Goal: Information Seeking & Learning: Understand process/instructions

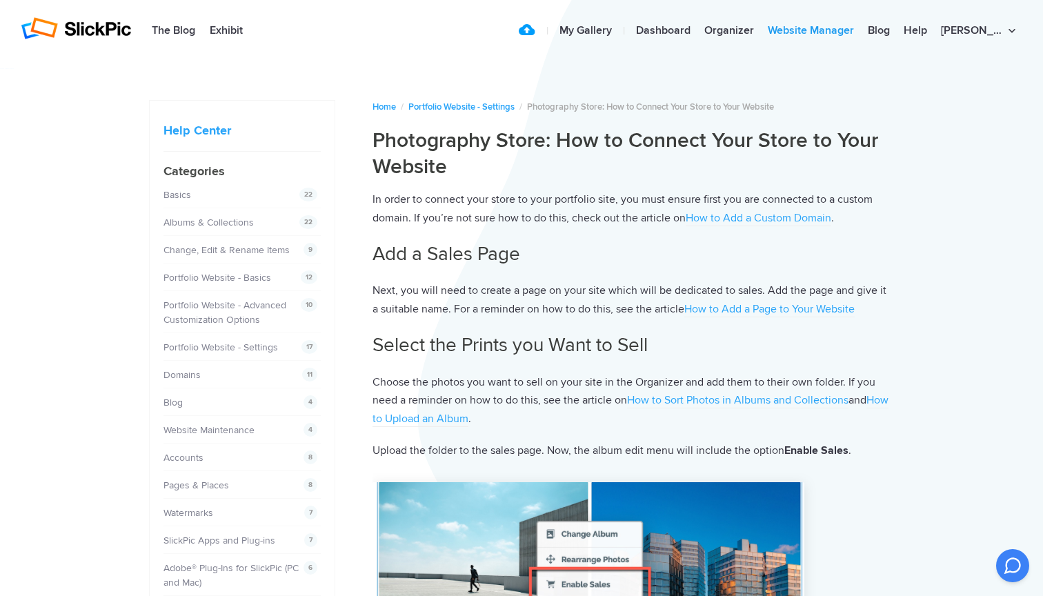
click at [855, 34] on link "Website Manager" at bounding box center [811, 31] width 100 height 28
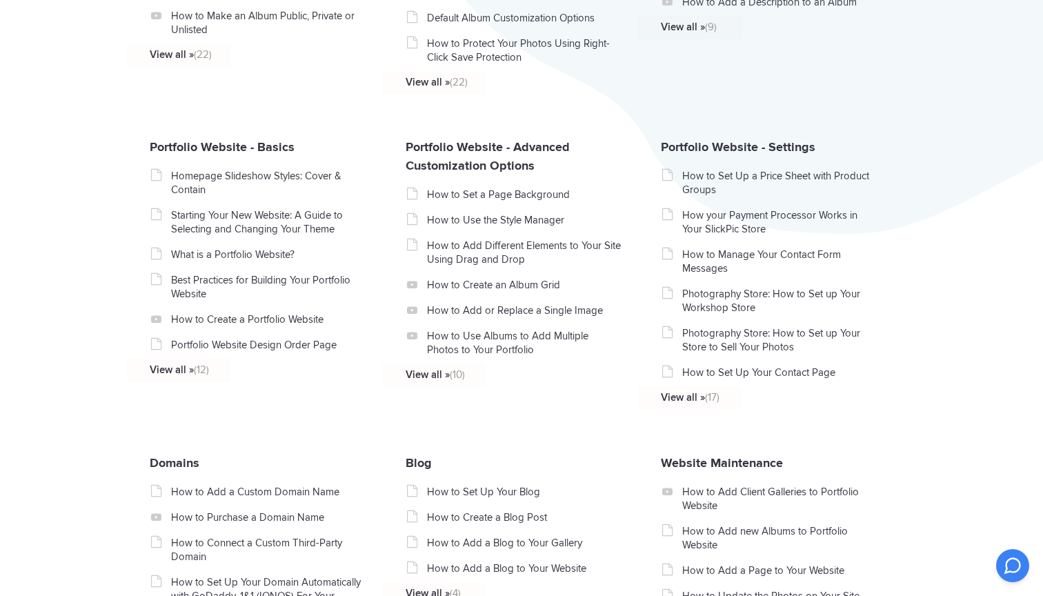
scroll to position [544, 0]
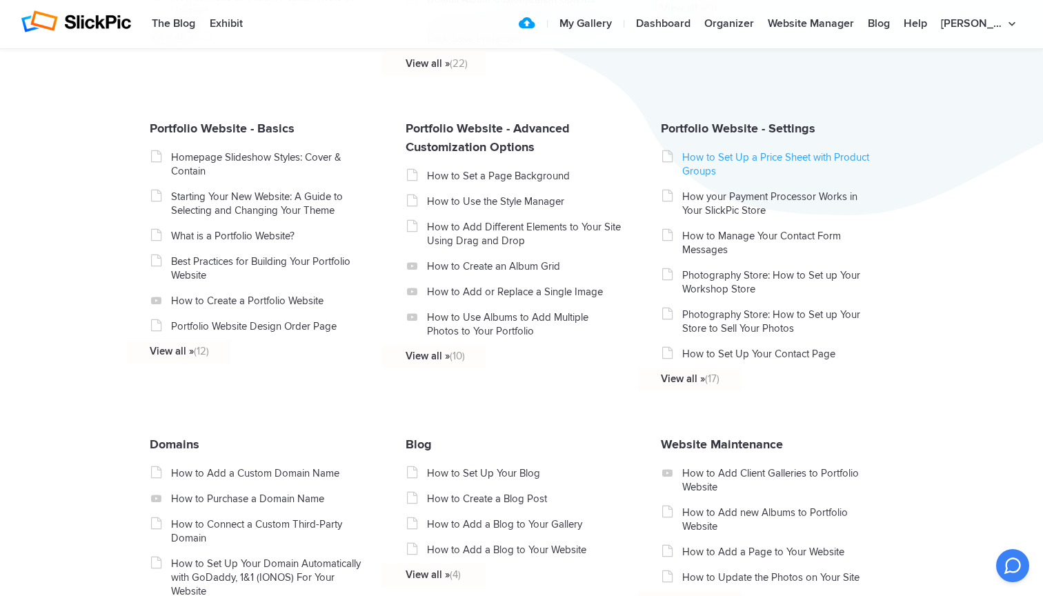
click at [836, 163] on link "How to Set Up a Price Sheet with Product Groups" at bounding box center [779, 164] width 195 height 28
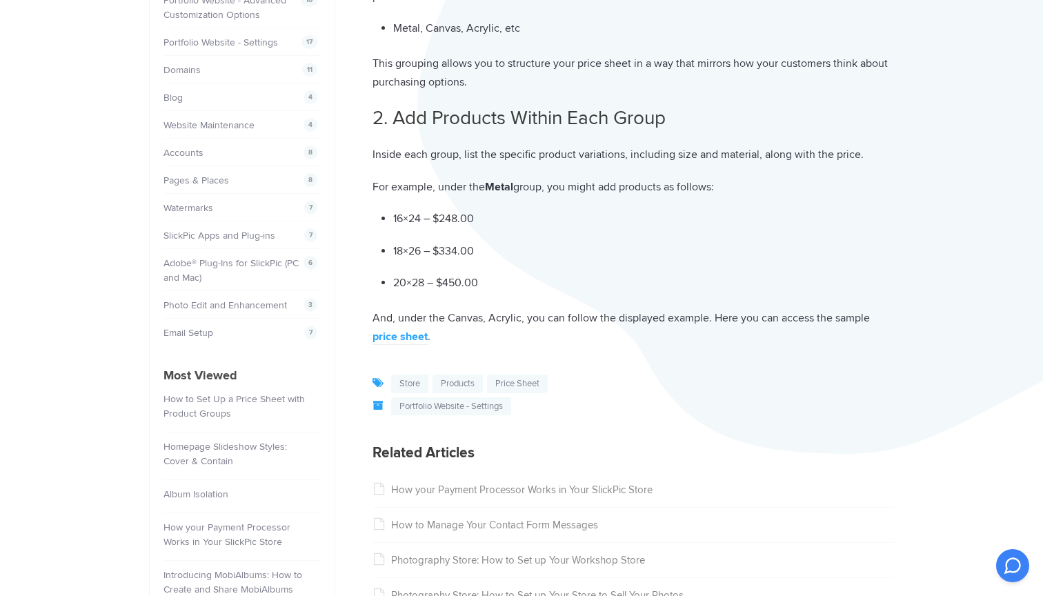
scroll to position [320, 0]
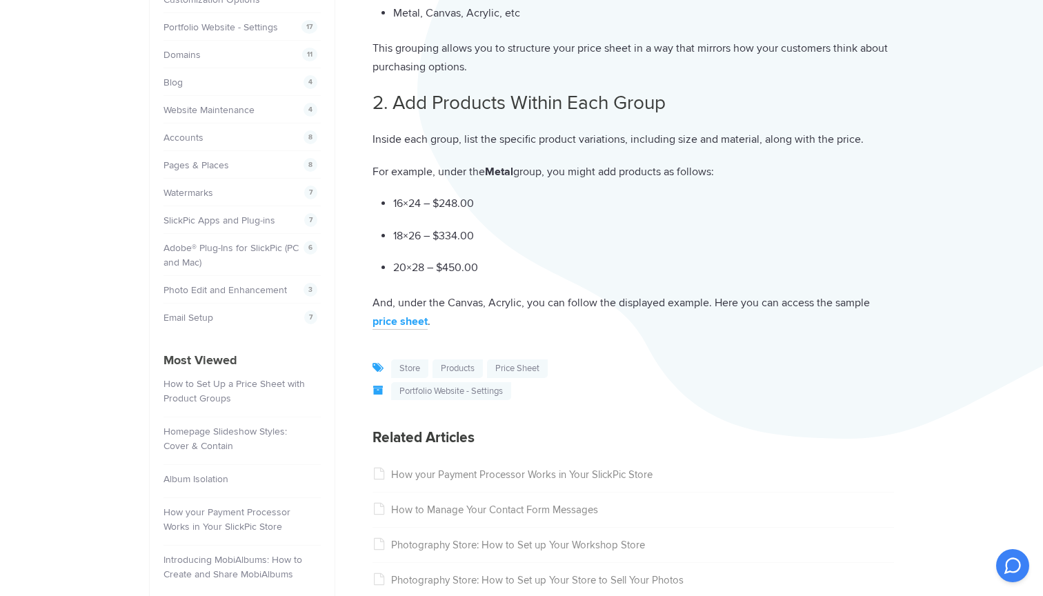
click at [399, 317] on link "price sheet" at bounding box center [400, 322] width 55 height 15
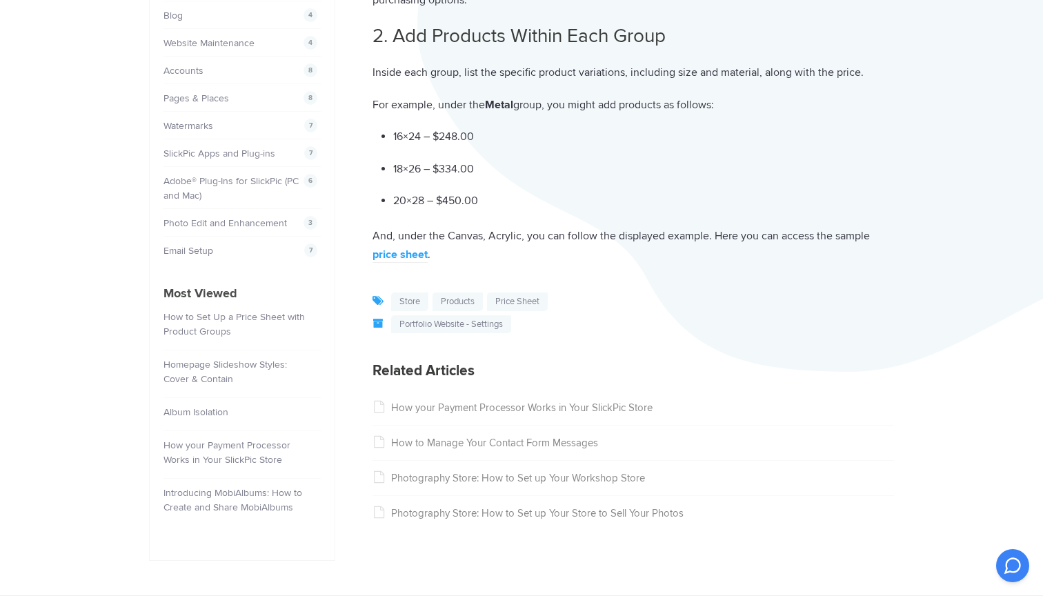
scroll to position [392, 0]
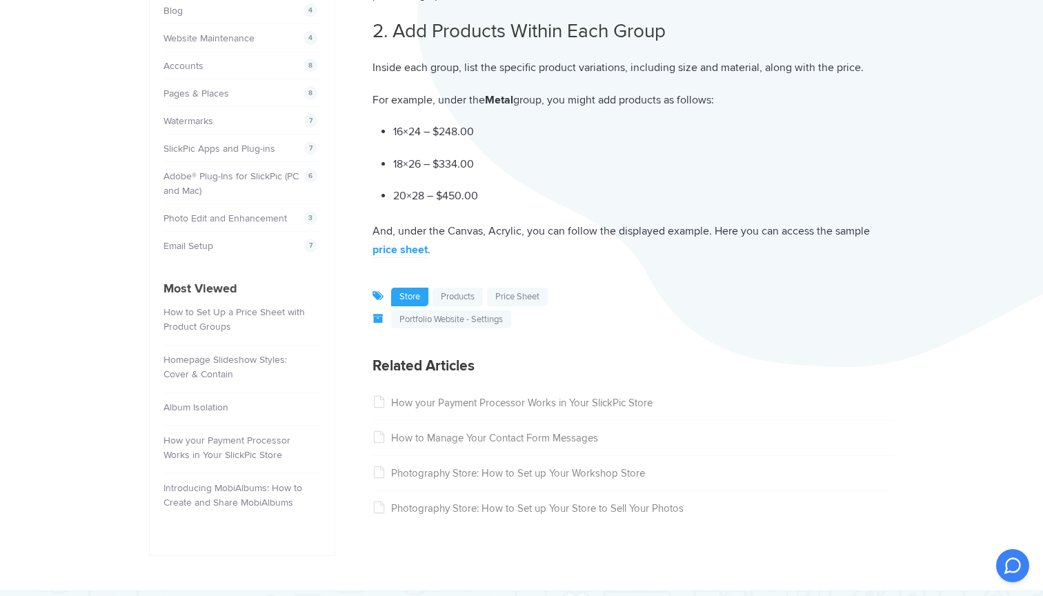
click at [408, 290] on link "store" at bounding box center [409, 297] width 37 height 19
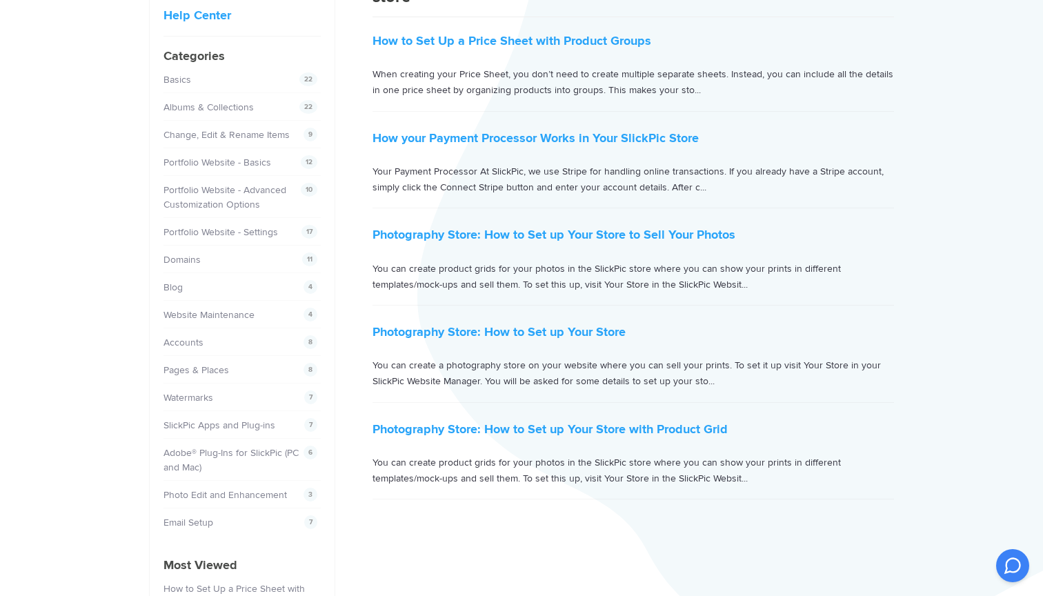
scroll to position [134, 0]
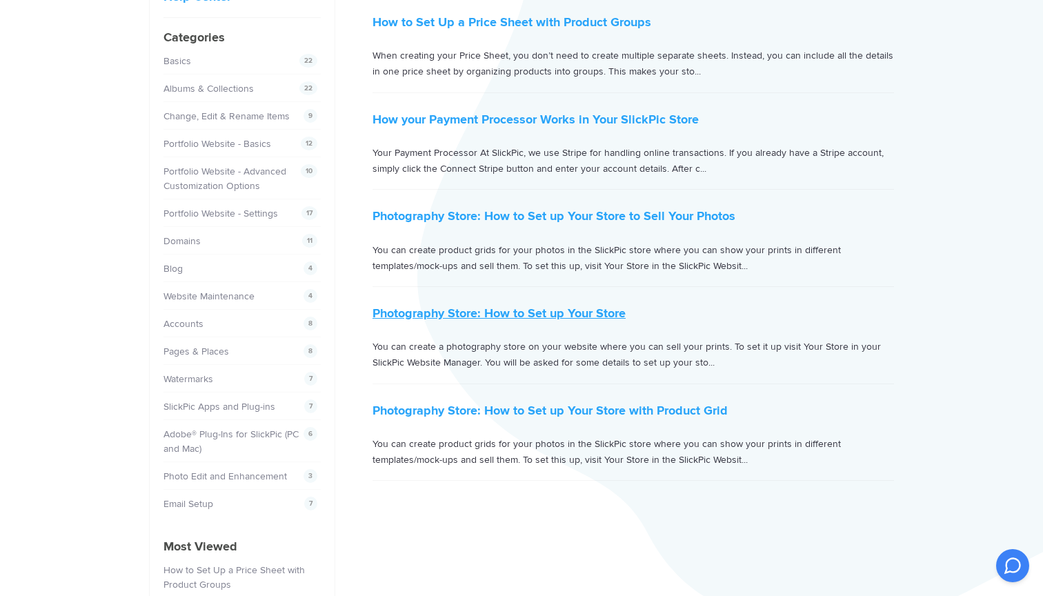
click at [558, 315] on link "Photography Store: How to Set up Your Store" at bounding box center [499, 313] width 253 height 15
